Goal: Task Accomplishment & Management: Complete application form

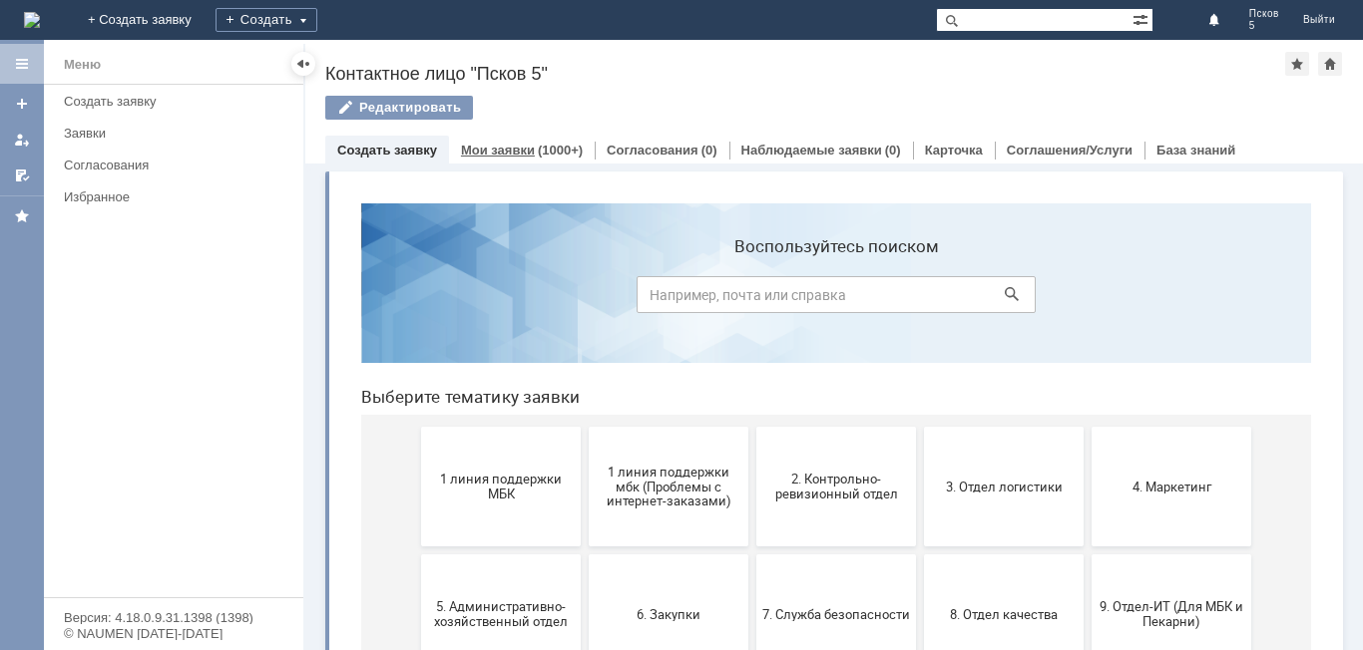
click at [551, 147] on div "(1000+)" at bounding box center [560, 150] width 45 height 15
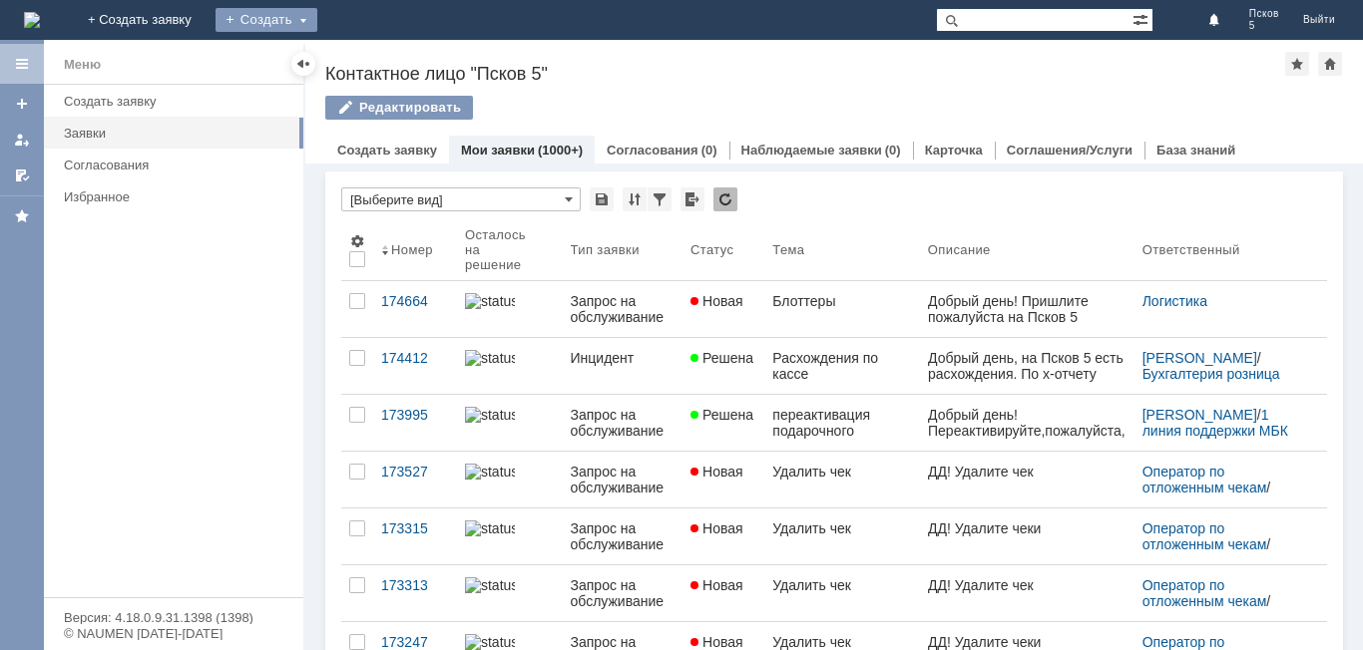
click at [317, 22] on div "Создать" at bounding box center [266, 20] width 102 height 24
click at [371, 60] on link "Заявка" at bounding box center [295, 60] width 152 height 24
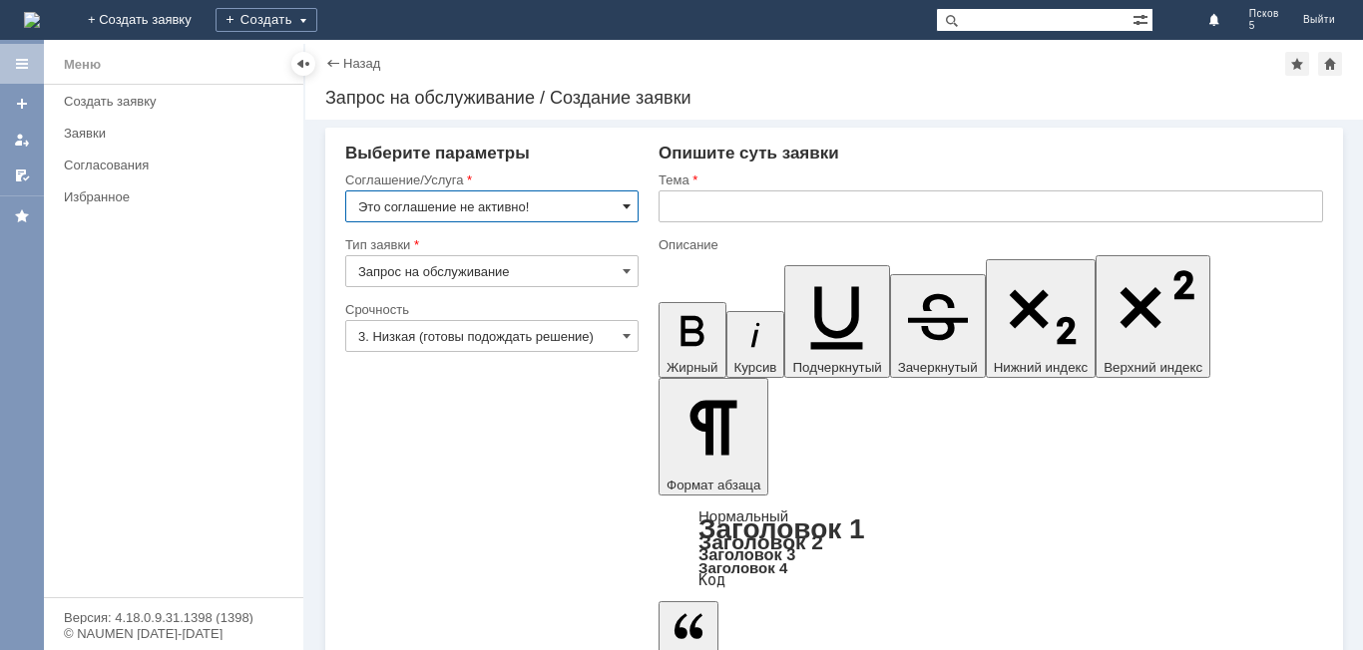
click at [630, 206] on span at bounding box center [626, 206] width 8 height 16
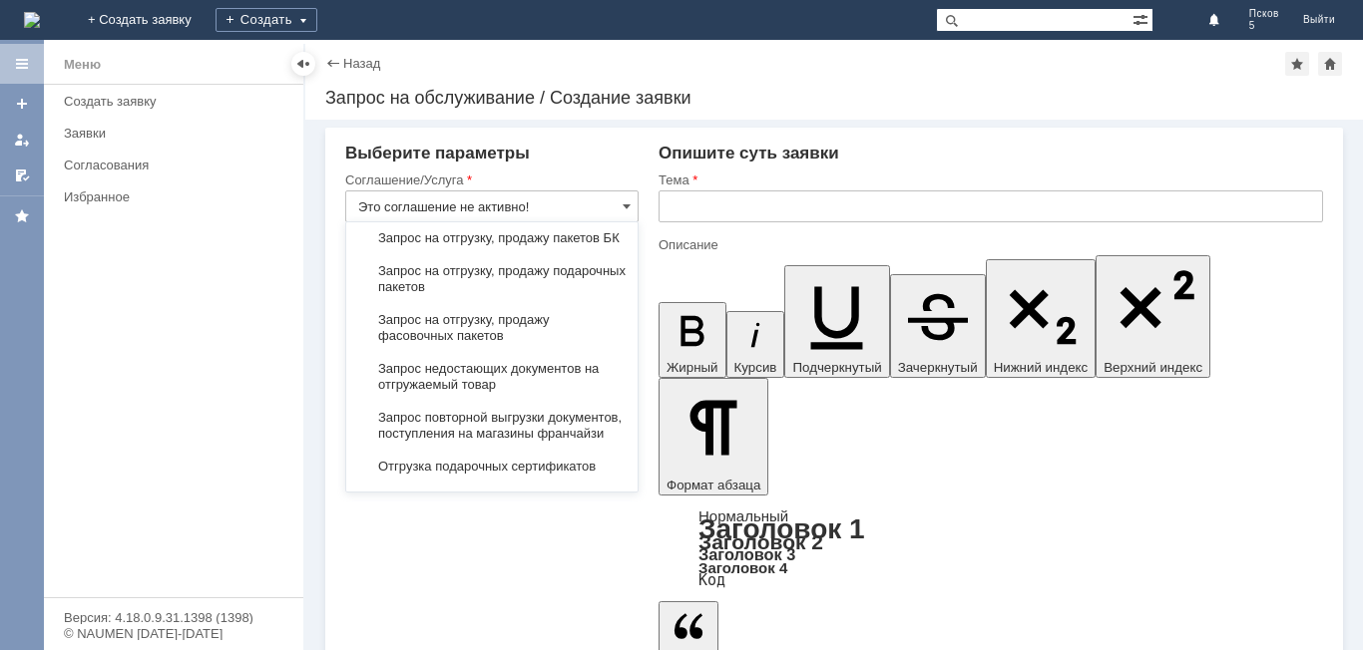
scroll to position [777, 0]
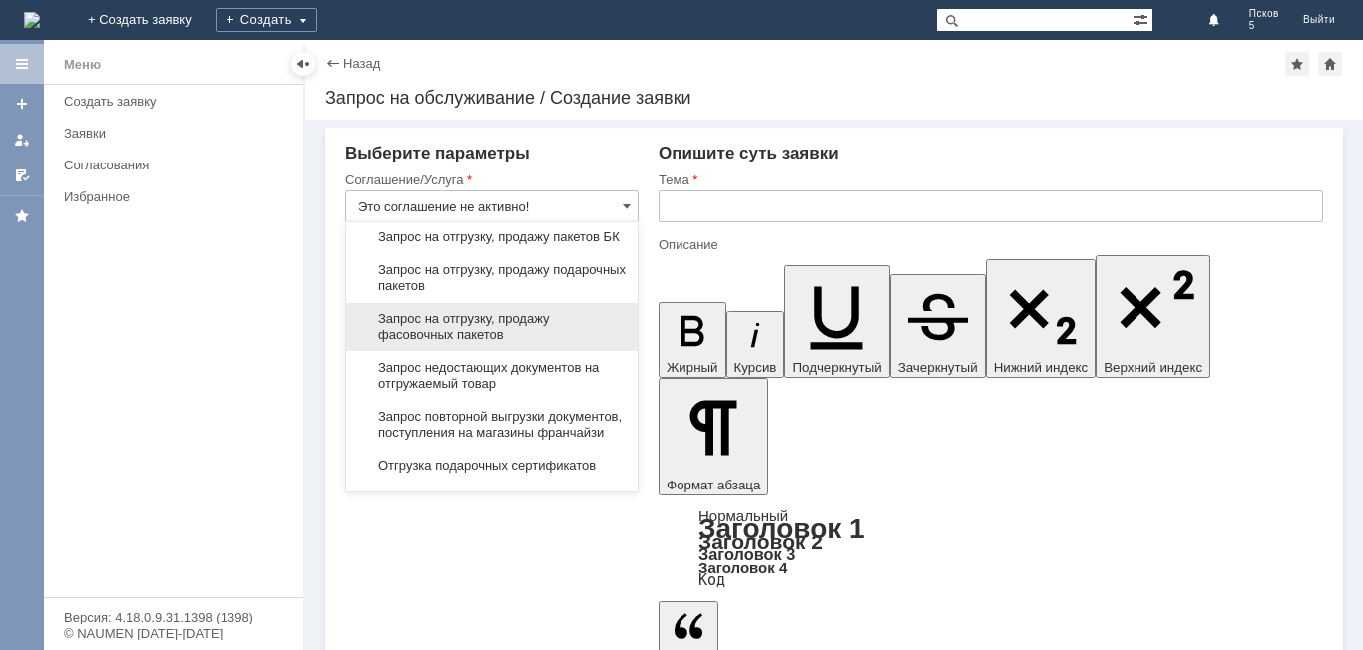
click at [545, 343] on span "Запрос на отгрузку, продажу фасовочных пакетов" at bounding box center [491, 327] width 267 height 32
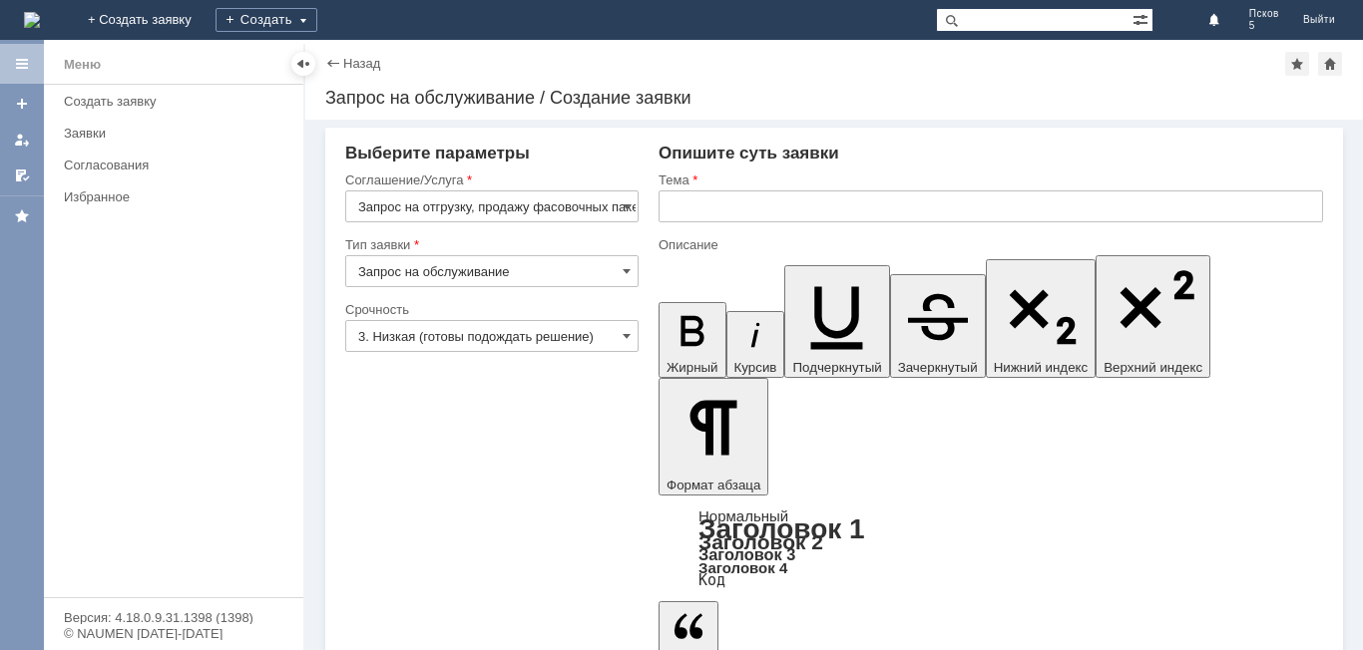
type input "Запрос на отгрузку, продажу фасовочных пакетов"
click at [741, 213] on input "text" at bounding box center [990, 207] width 664 height 32
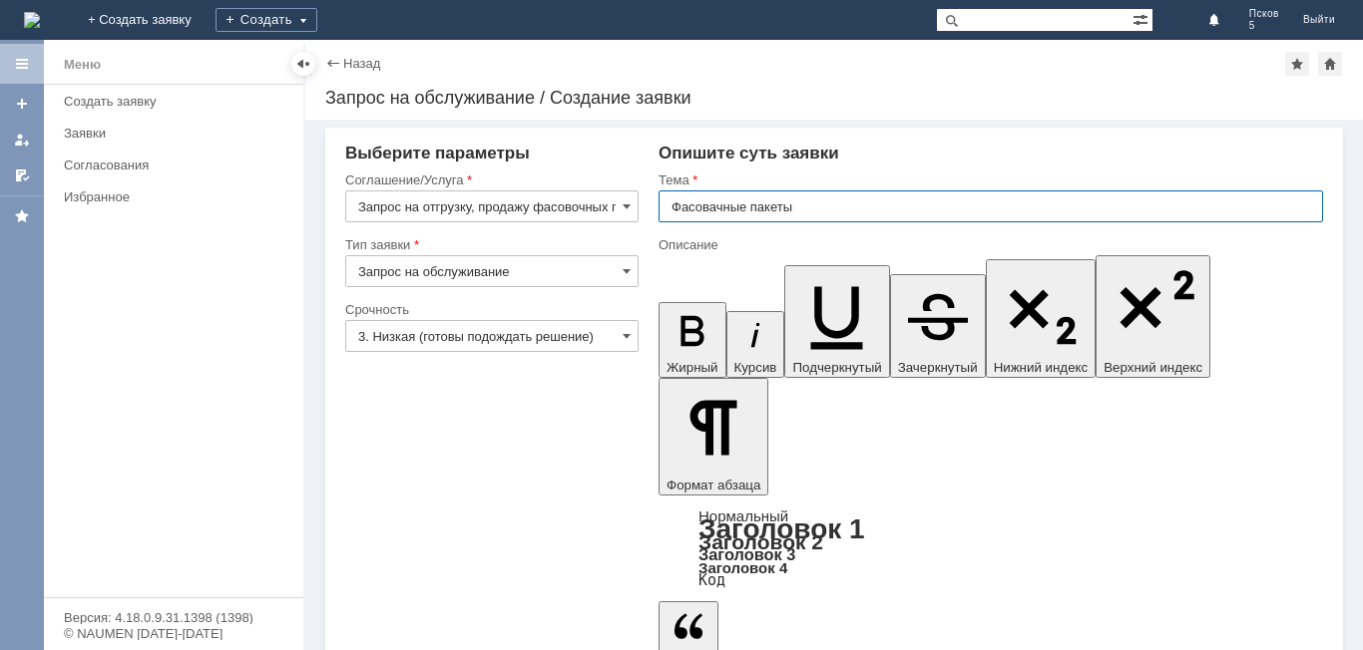
click at [714, 204] on input "Фасовачные пакеты" at bounding box center [990, 207] width 664 height 32
type input "Фасовочные пакеты"
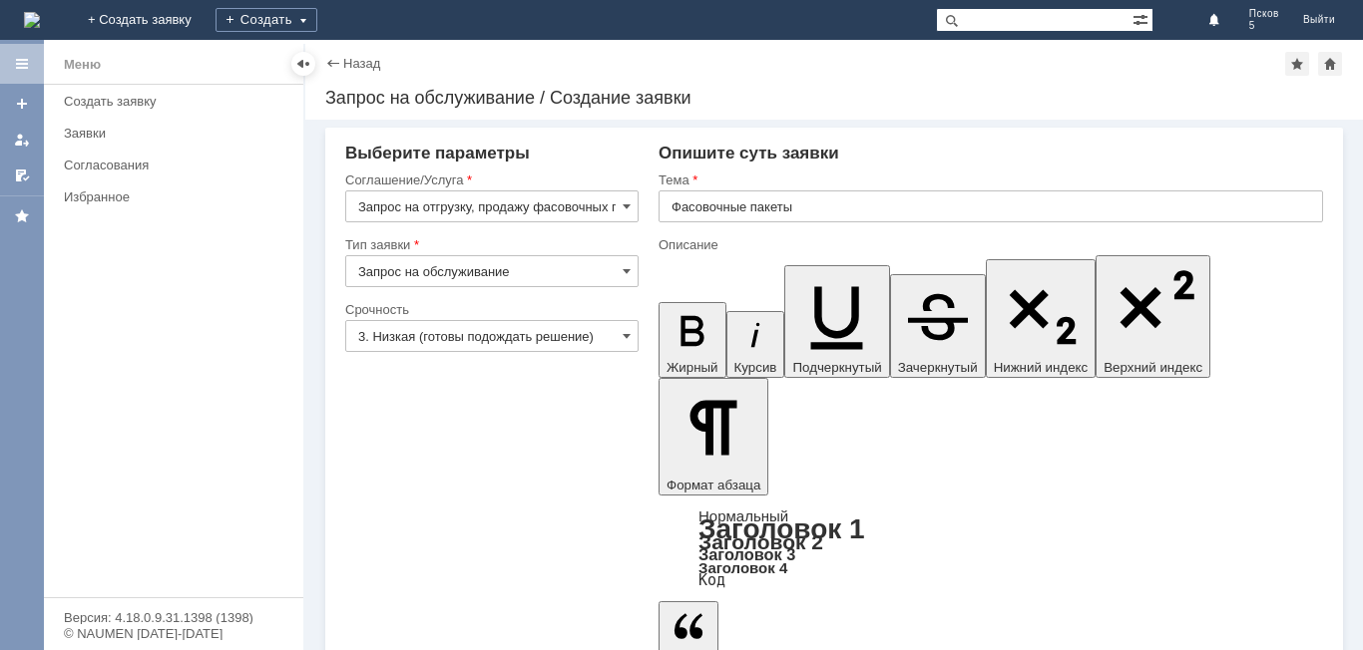
click at [627, 335] on span at bounding box center [626, 336] width 8 height 16
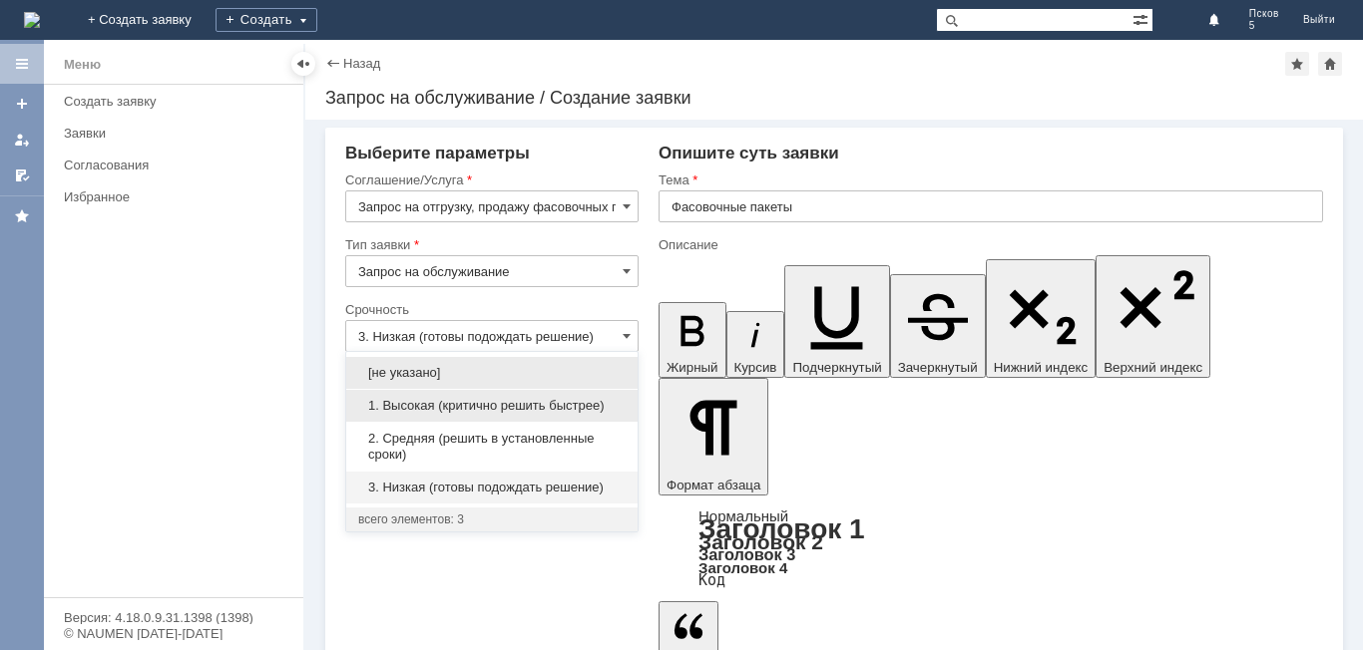
click at [483, 412] on span "1. Высокая (критично решить быстрее)" at bounding box center [491, 406] width 267 height 16
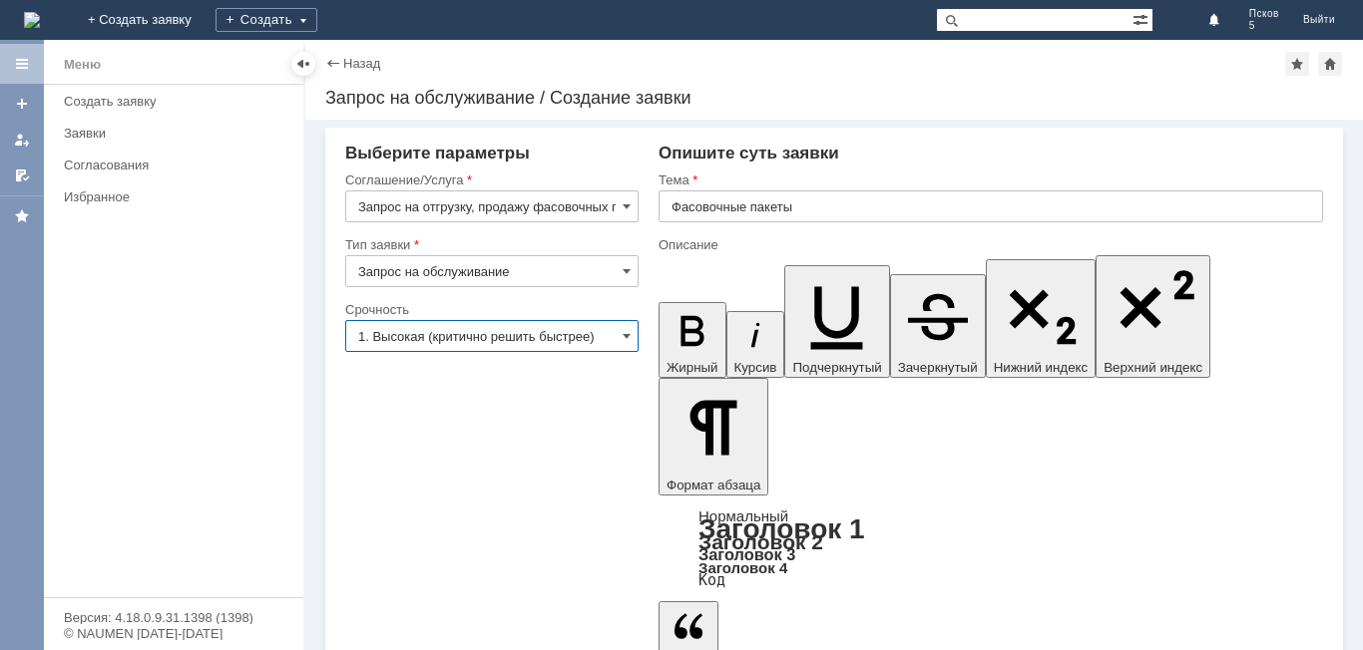
type input "1. Высокая (критично решить быстрее)"
